Goal: Book appointment/travel/reservation

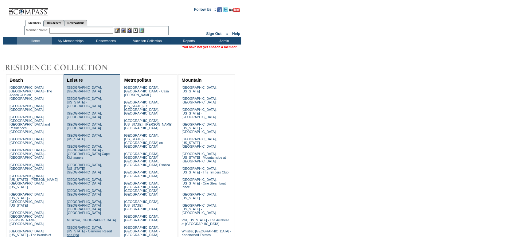
click at [86, 226] on link "[GEOGRAPHIC_DATA], [US_STATE] - Carneros Resort and Spa" at bounding box center [89, 231] width 45 height 11
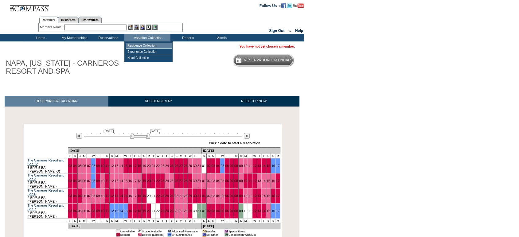
click at [148, 44] on td "Residence Collection" at bounding box center [149, 46] width 46 height 6
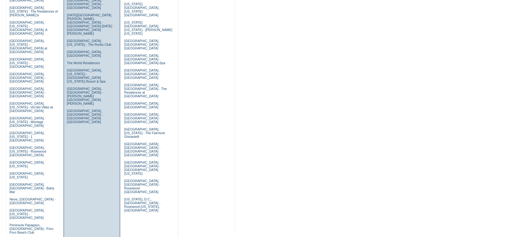
scroll to position [276, 0]
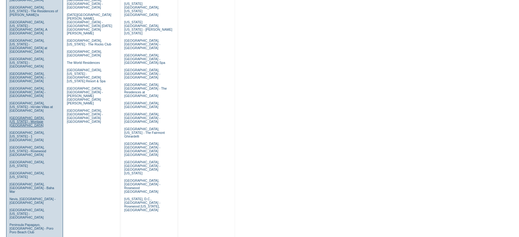
click at [32, 116] on link "[GEOGRAPHIC_DATA], [US_STATE] - Montage [GEOGRAPHIC_DATA]" at bounding box center [27, 121] width 35 height 11
